Goal: Task Accomplishment & Management: Manage account settings

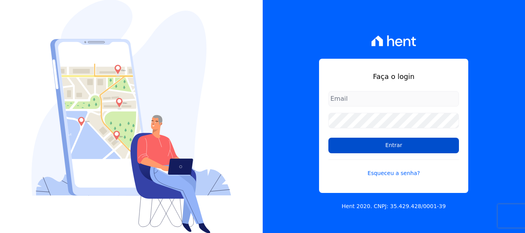
type input "[EMAIL_ADDRESS][DOMAIN_NAME]"
click at [404, 147] on input "Entrar" at bounding box center [394, 146] width 131 height 16
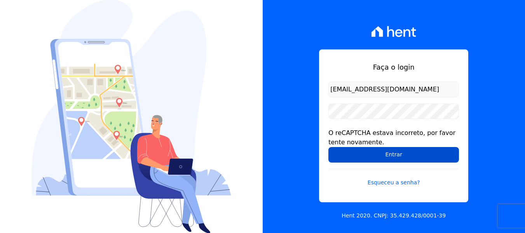
drag, startPoint x: 408, startPoint y: 153, endPoint x: 368, endPoint y: 154, distance: 39.7
click at [408, 153] on input "Entrar" at bounding box center [394, 155] width 131 height 16
click at [428, 149] on input "Entrar" at bounding box center [394, 155] width 131 height 16
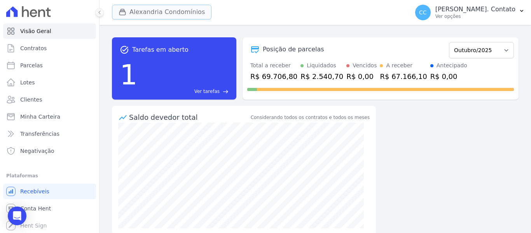
click at [154, 18] on button "Alexandria Condomínios" at bounding box center [162, 12] width 100 height 15
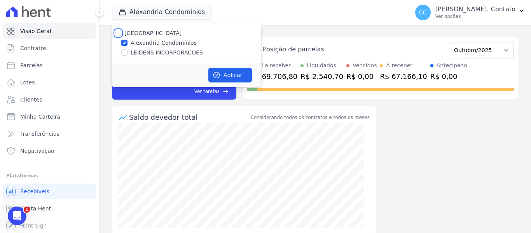
click at [120, 33] on input "Alexandria" at bounding box center [118, 33] width 6 height 6
checkbox input "true"
click at [220, 71] on button "Aplicar" at bounding box center [230, 75] width 44 height 15
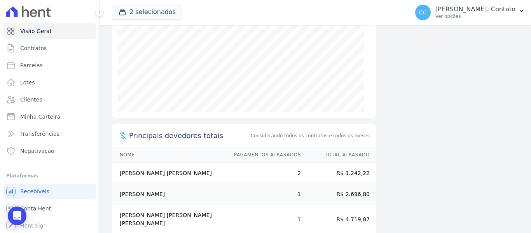
scroll to position [164, 0]
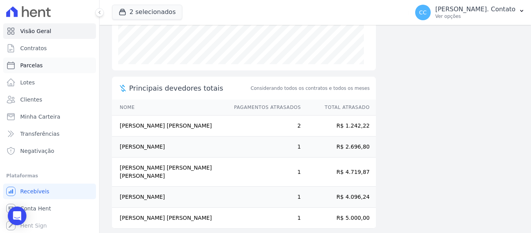
click at [55, 66] on link "Parcelas" at bounding box center [49, 66] width 93 height 16
select select
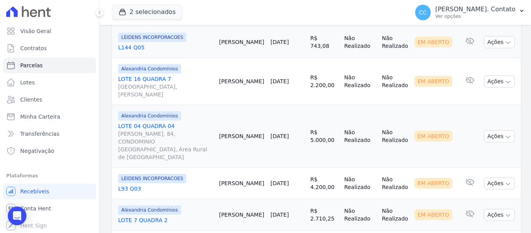
scroll to position [751, 0]
